Goal: Navigation & Orientation: Find specific page/section

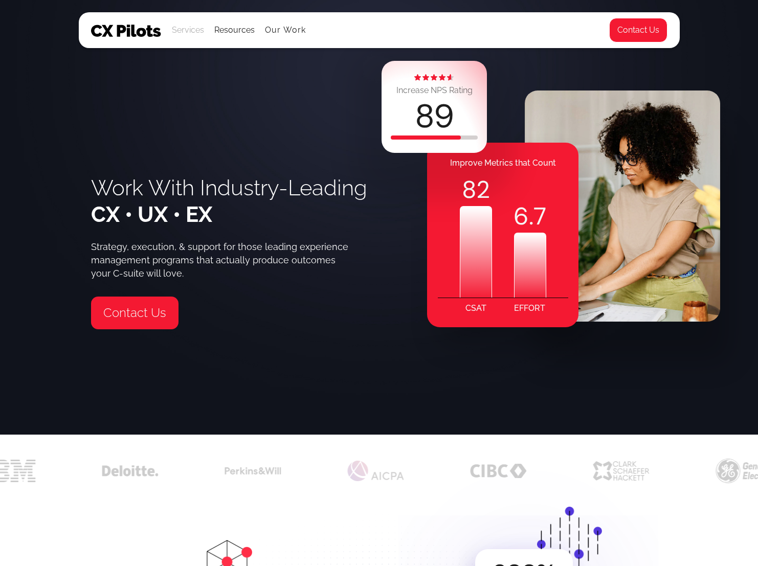
click at [195, 27] on div "Services" at bounding box center [188, 30] width 32 height 14
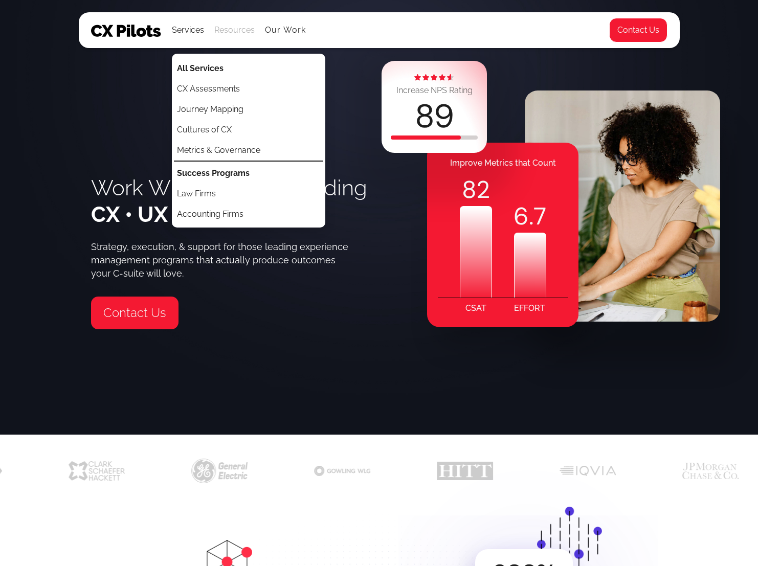
click at [227, 26] on div "Resources" at bounding box center [234, 30] width 40 height 14
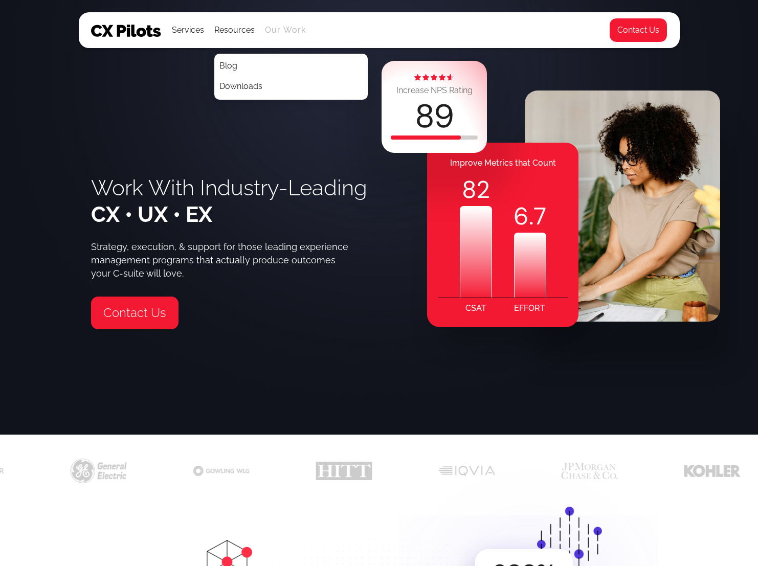
click at [274, 27] on link "Our Work" at bounding box center [285, 30] width 41 height 9
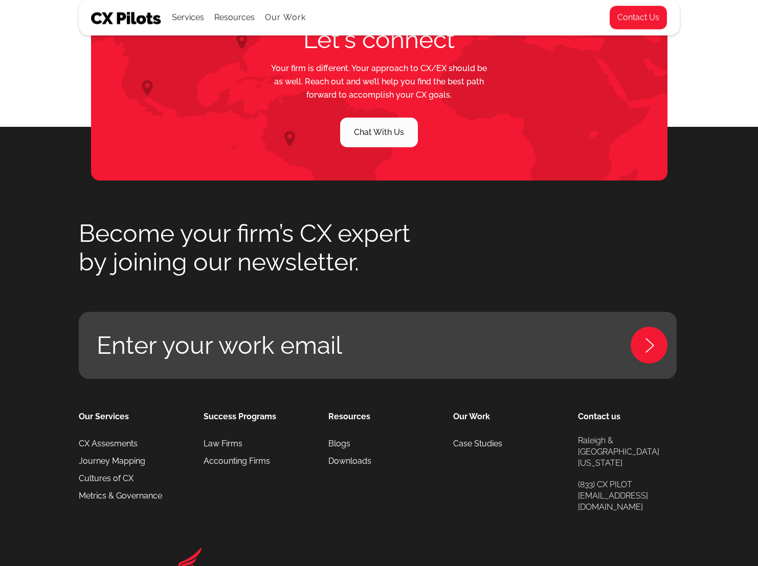
scroll to position [1507, 0]
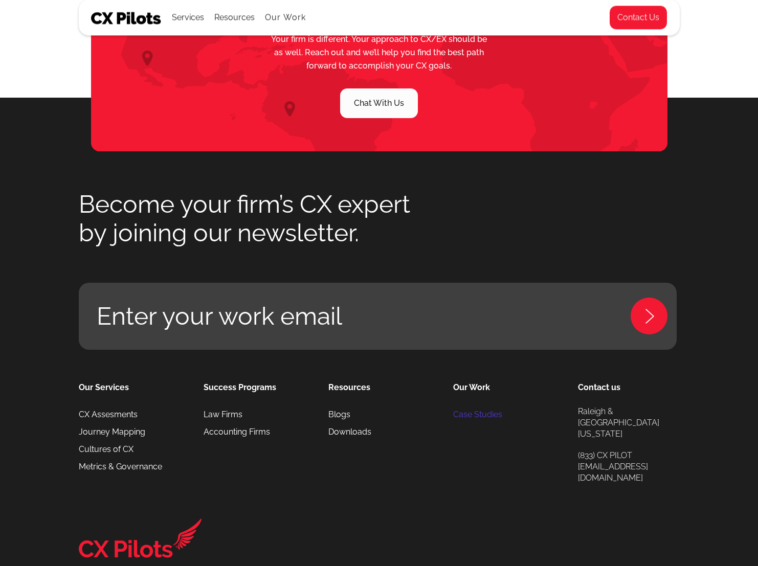
click at [481, 406] on link "Case Studies" at bounding box center [477, 414] width 49 height 17
